Goal: Navigation & Orientation: Find specific page/section

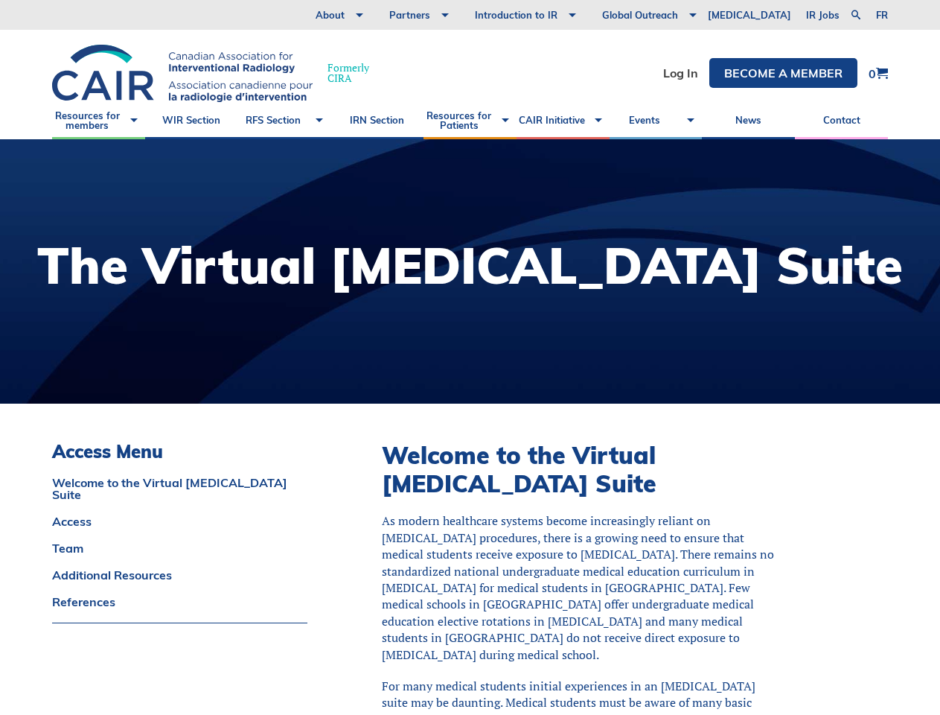
click at [470, 357] on div at bounding box center [470, 271] width 940 height 264
click at [855, 15] on link at bounding box center [856, 15] width 18 height 18
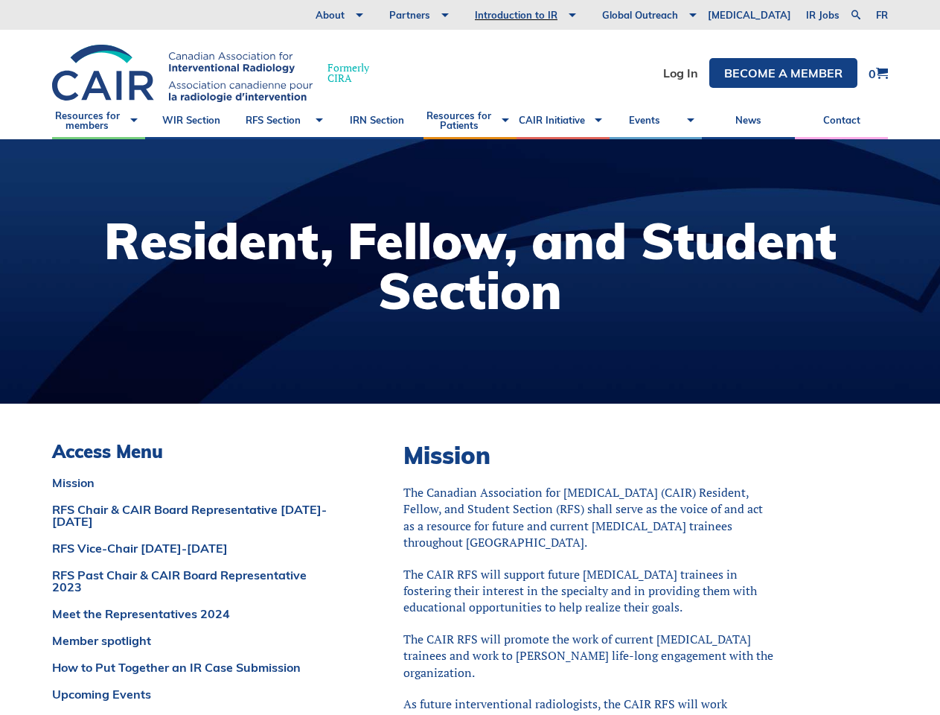
click at [470, 357] on div at bounding box center [470, 271] width 940 height 264
click at [855, 15] on link at bounding box center [856, 15] width 18 height 18
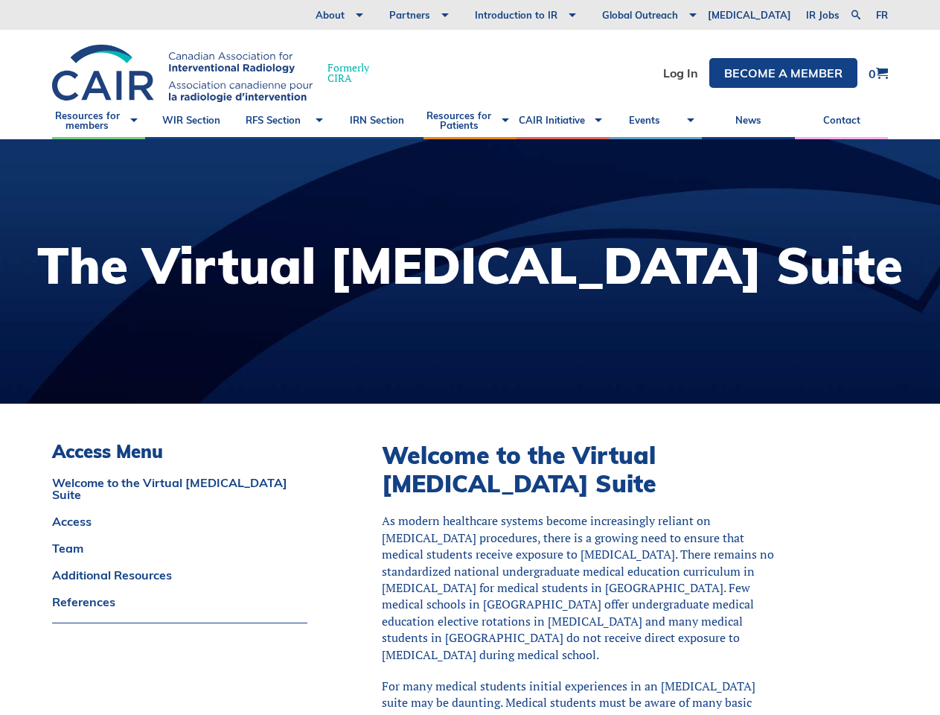
click at [470, 357] on div at bounding box center [470, 271] width 940 height 264
click at [855, 15] on link at bounding box center [856, 15] width 18 height 18
click at [470, 357] on div at bounding box center [470, 271] width 940 height 264
click at [855, 15] on link at bounding box center [856, 15] width 18 height 18
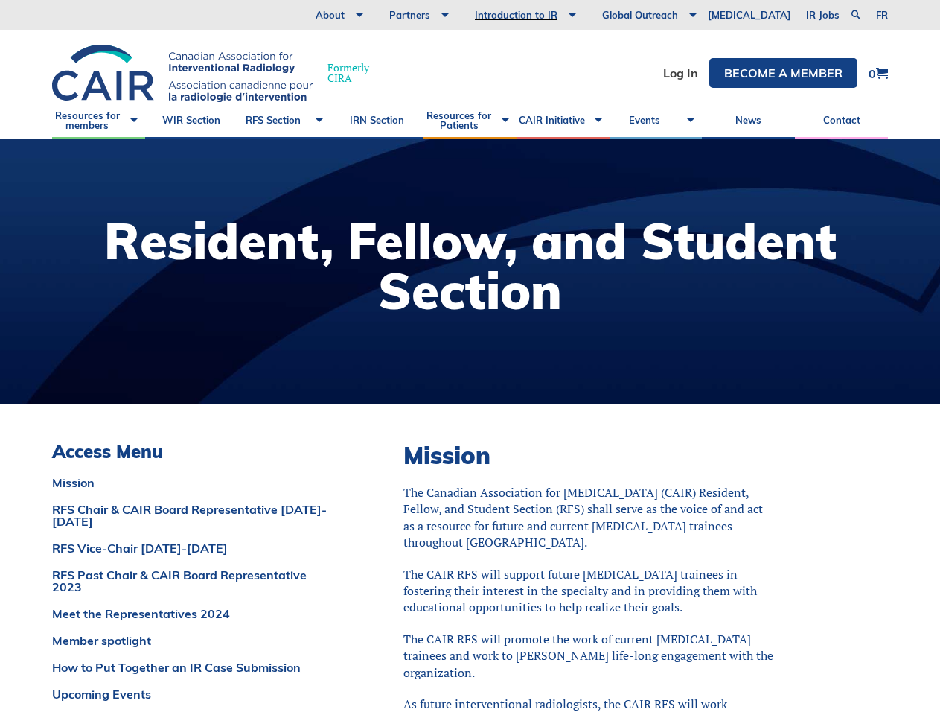
click at [470, 357] on div at bounding box center [470, 271] width 940 height 264
click at [855, 15] on link at bounding box center [856, 15] width 18 height 18
